Goal: Information Seeking & Learning: Learn about a topic

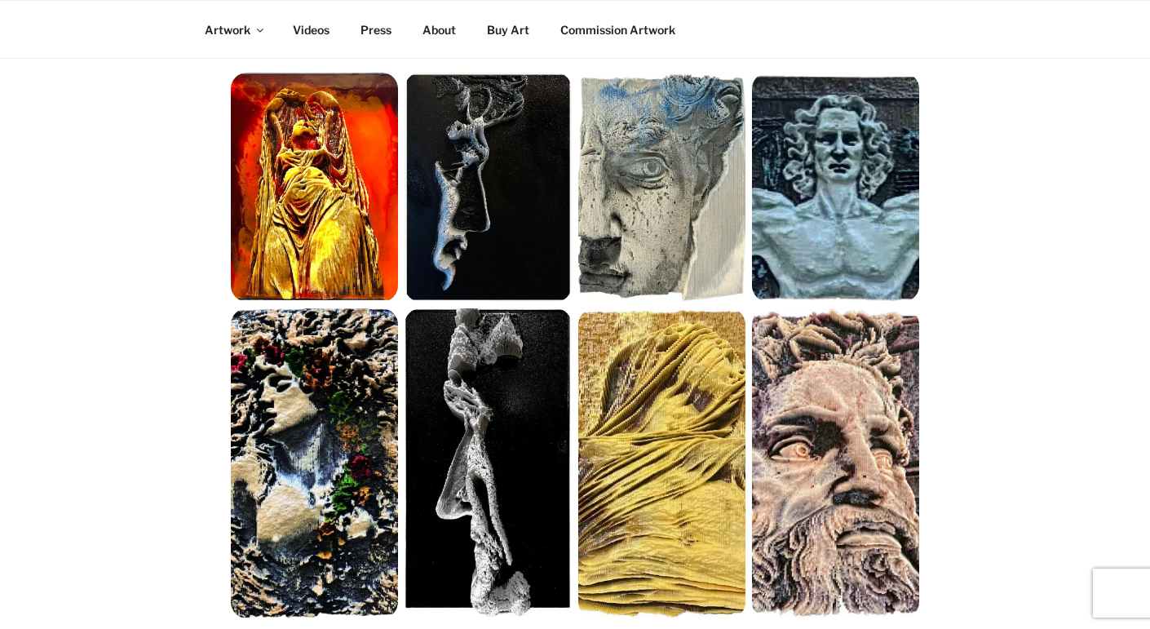
scroll to position [312, 0]
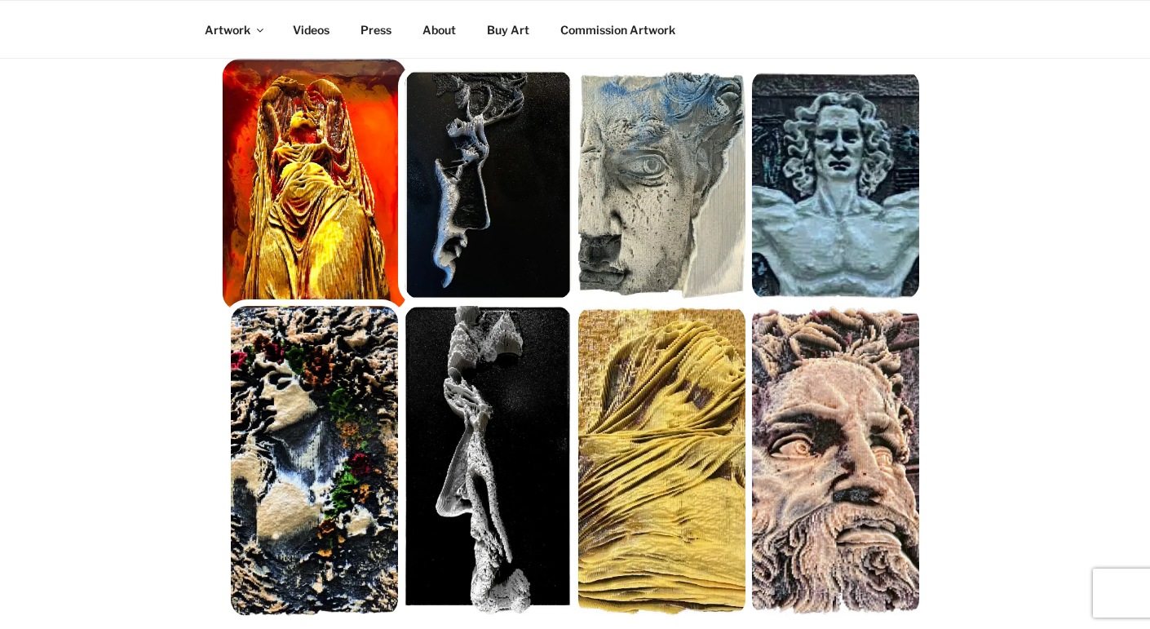
click at [330, 227] on img at bounding box center [315, 185] width 184 height 252
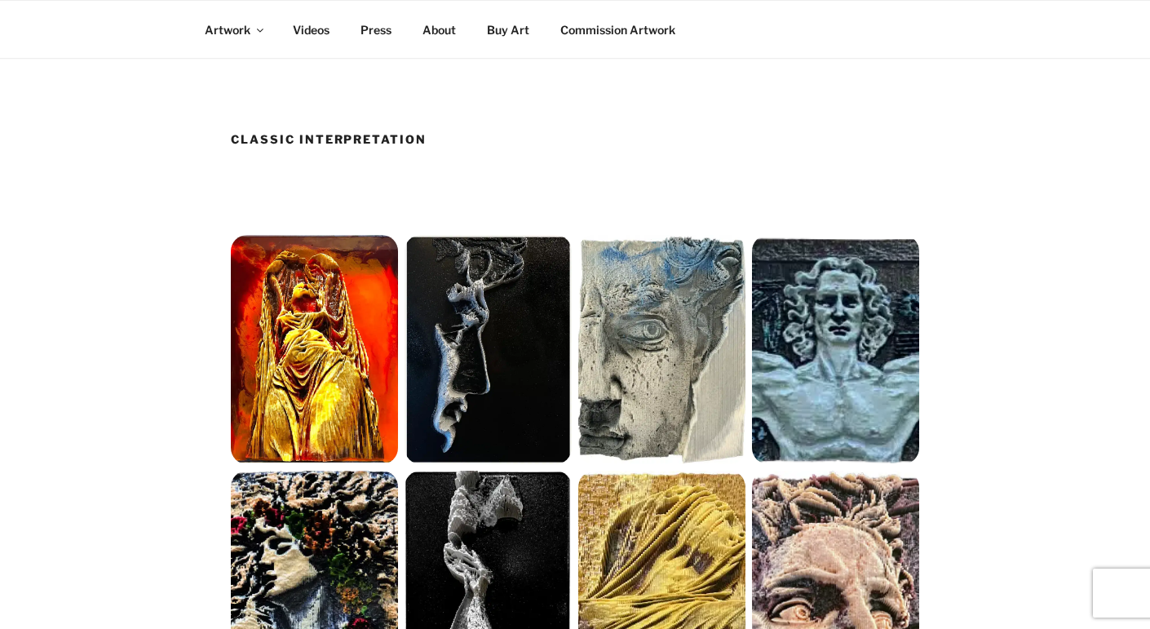
scroll to position [0, 0]
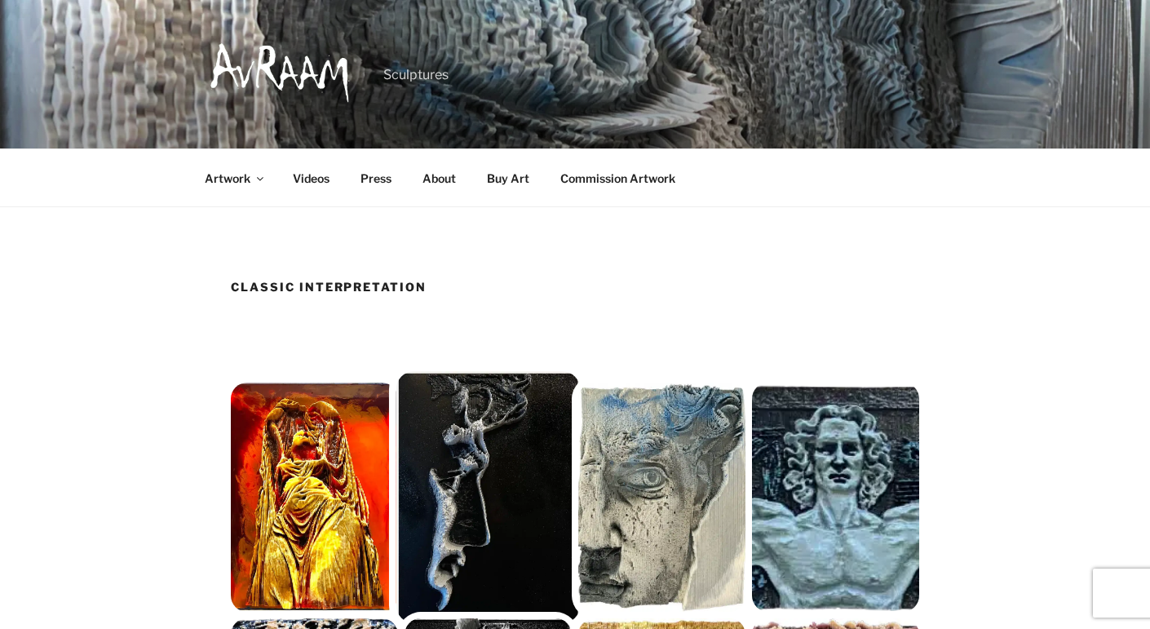
click at [424, 453] on img at bounding box center [488, 497] width 184 height 252
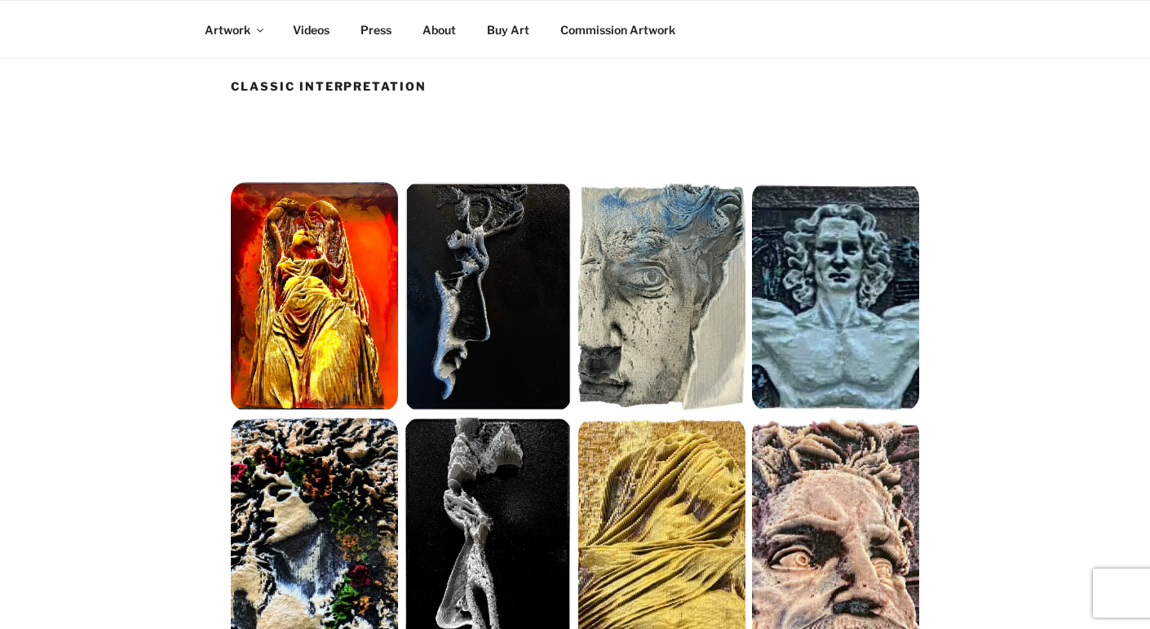
scroll to position [202, 0]
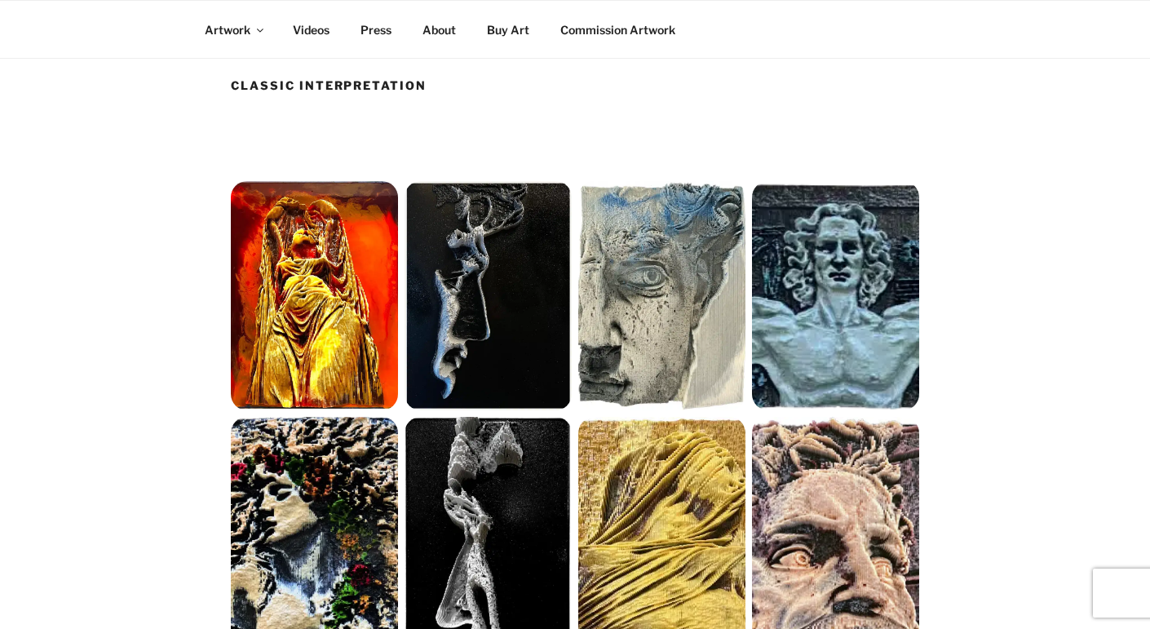
click at [521, 144] on article "Classic Interpretation Get the Latest Sign up with your email address to receiv…" at bounding box center [575, 563] width 689 height 970
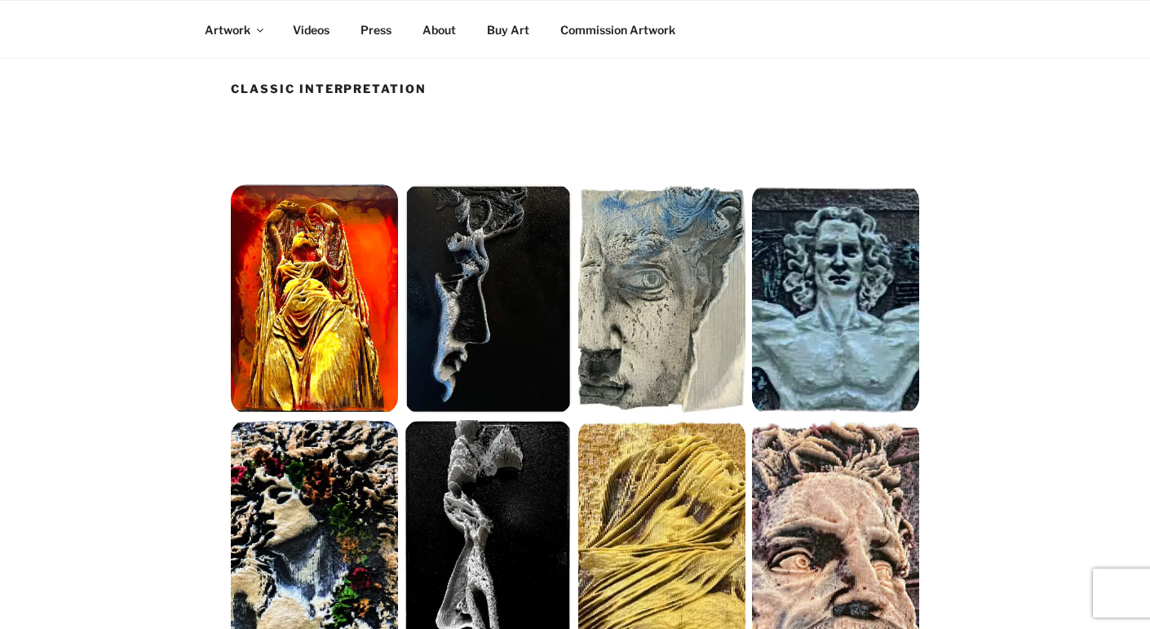
scroll to position [194, 0]
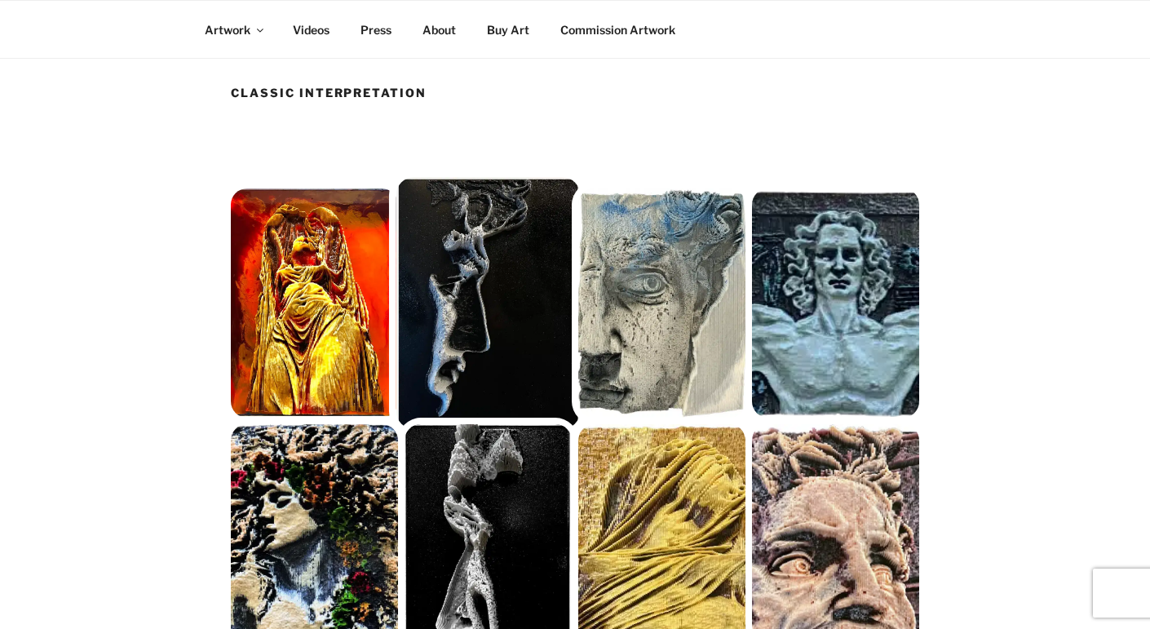
click at [463, 283] on img at bounding box center [488, 303] width 184 height 252
click at [456, 272] on img at bounding box center [488, 303] width 184 height 252
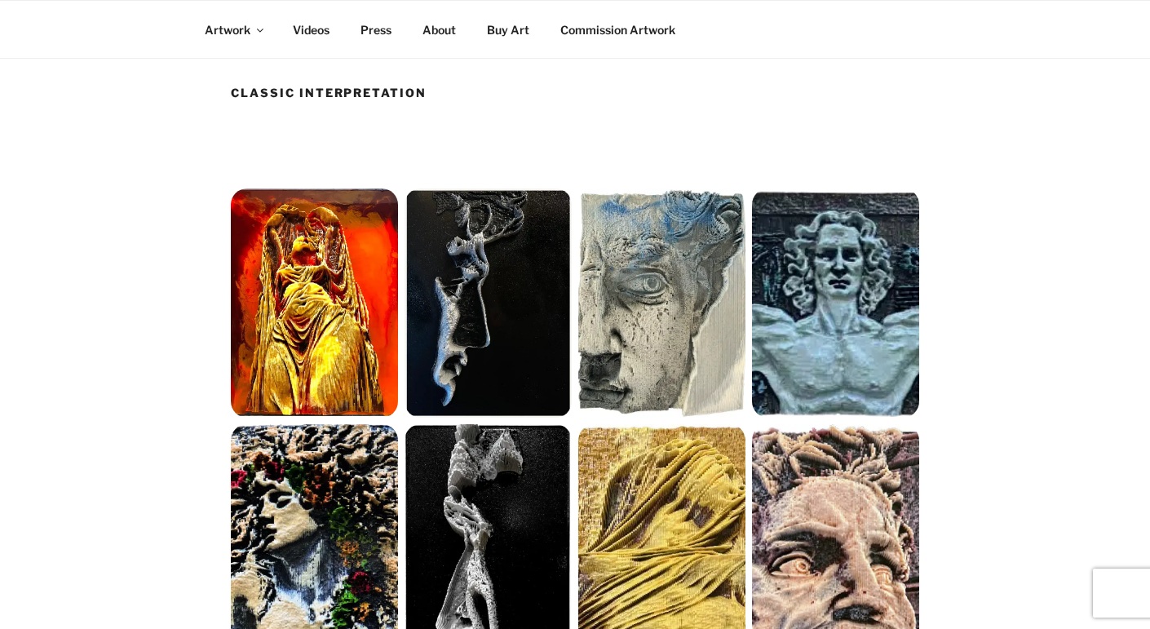
click at [334, 98] on h1 "Classic Interpretation" at bounding box center [575, 93] width 689 height 16
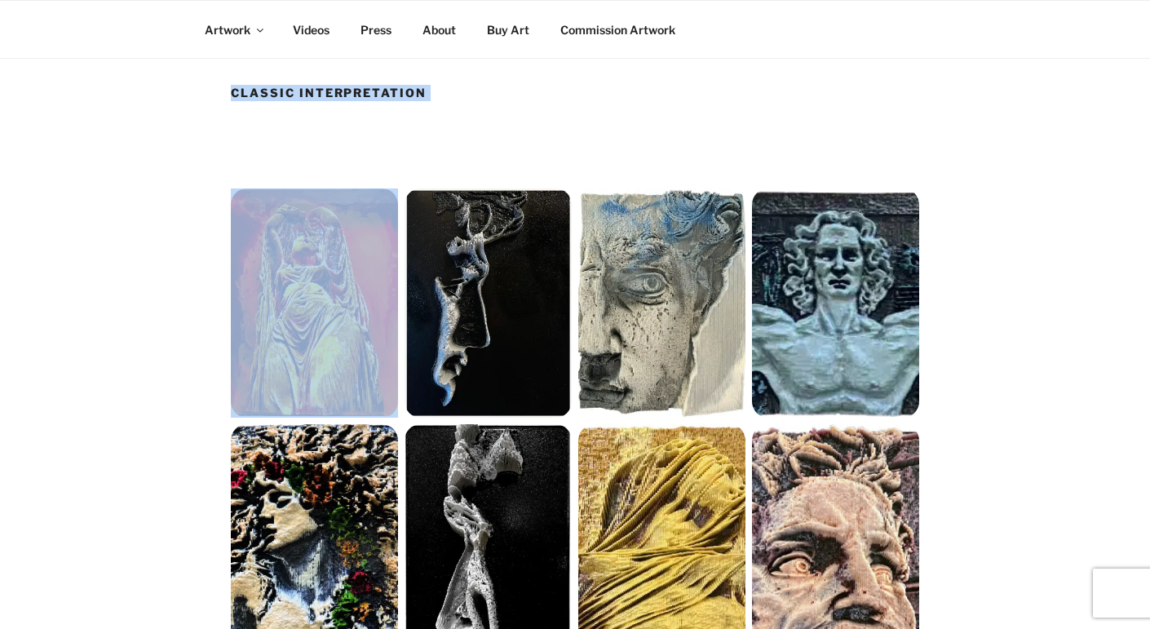
copy article "Classic Interpretation"
click at [334, 98] on h1 "Classic Interpretation" at bounding box center [575, 93] width 689 height 16
